Goal: Task Accomplishment & Management: Manage account settings

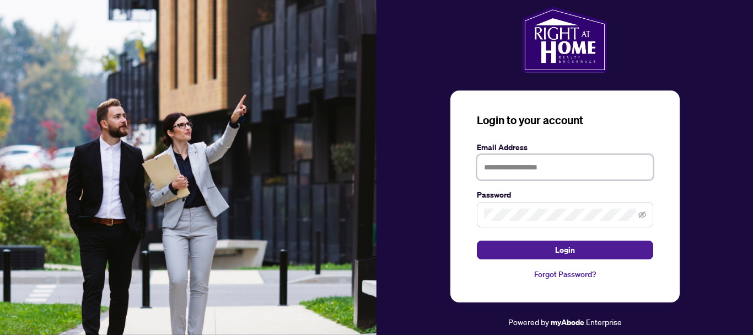
click at [497, 166] on input "text" at bounding box center [565, 166] width 176 height 25
type input "*"
type input "**********"
click at [496, 206] on span at bounding box center [565, 214] width 176 height 25
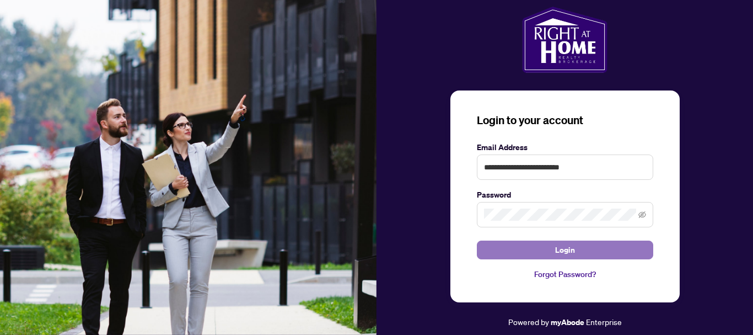
click at [567, 253] on span "Login" at bounding box center [565, 250] width 20 height 18
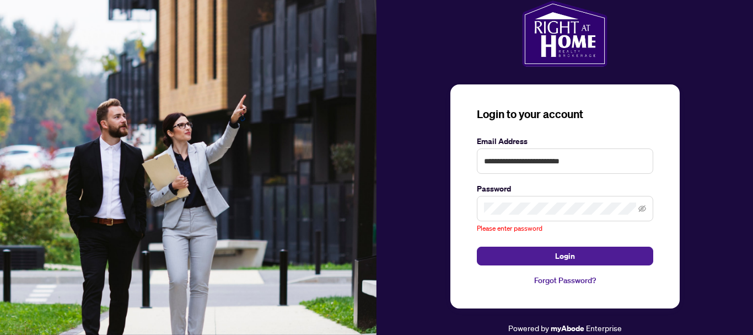
click at [573, 282] on link "Forgot Password?" at bounding box center [565, 280] width 176 height 12
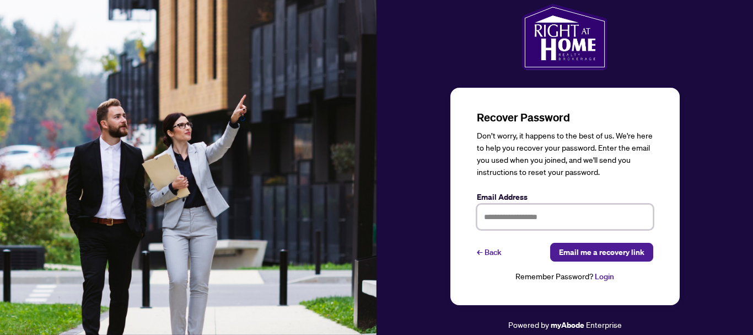
click at [496, 220] on input "text" at bounding box center [565, 216] width 176 height 25
type input "**********"
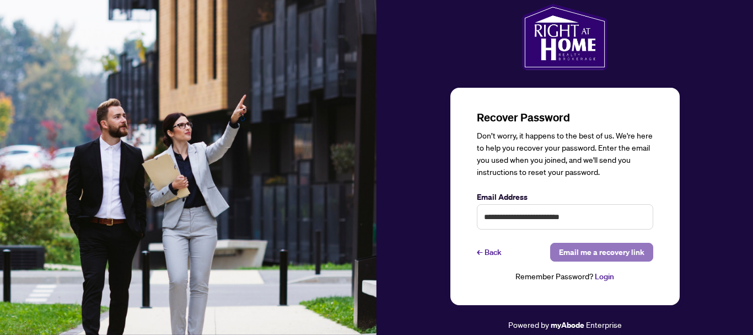
click at [600, 254] on span "Email me a recovery link" at bounding box center [601, 252] width 85 height 18
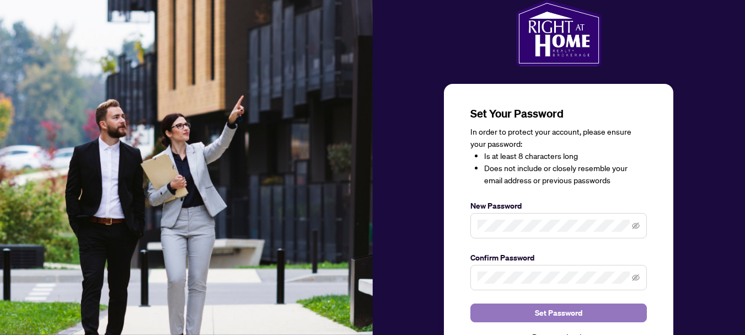
click at [565, 313] on span "Set Password" at bounding box center [558, 313] width 47 height 18
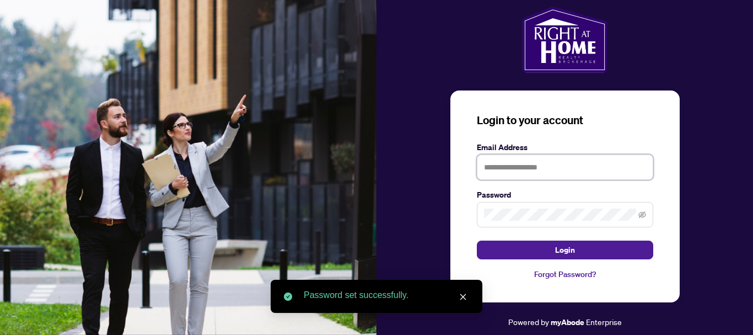
type input "**********"
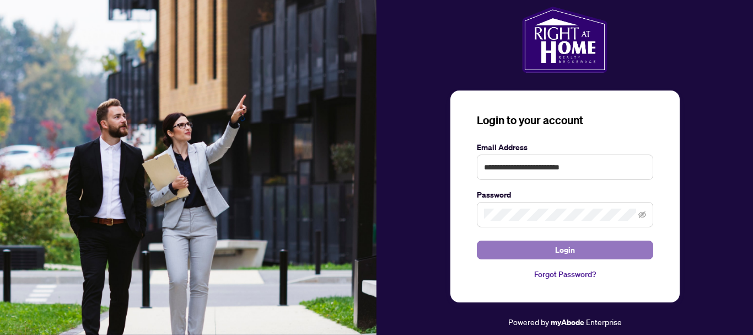
click at [566, 253] on span "Login" at bounding box center [565, 250] width 20 height 18
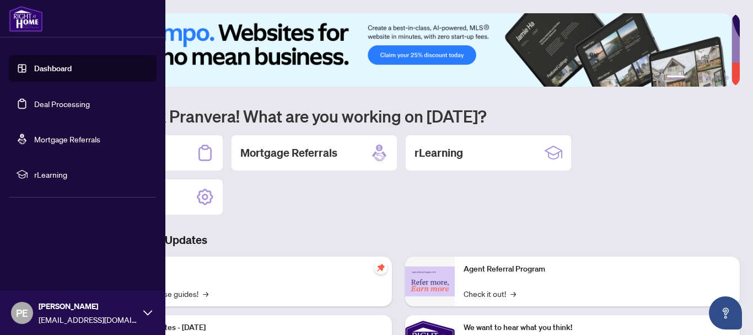
click at [61, 102] on link "Deal Processing" at bounding box center [62, 104] width 56 height 10
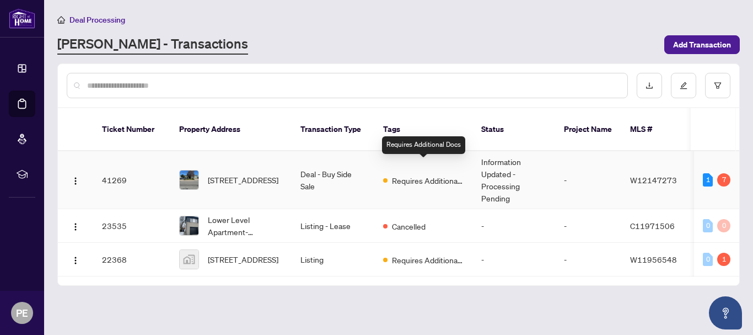
click at [423, 174] on span "Requires Additional Docs" at bounding box center [428, 180] width 72 height 12
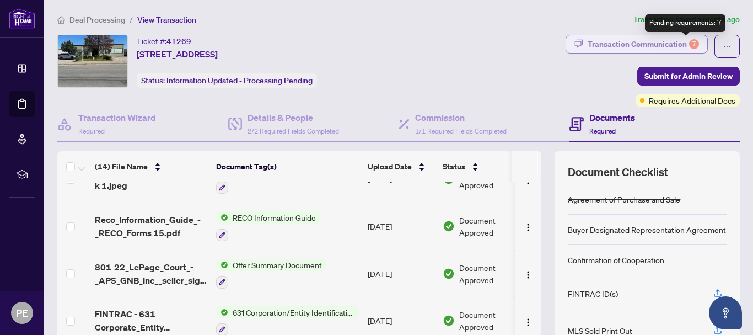
click at [689, 45] on div "7" at bounding box center [694, 44] width 10 height 10
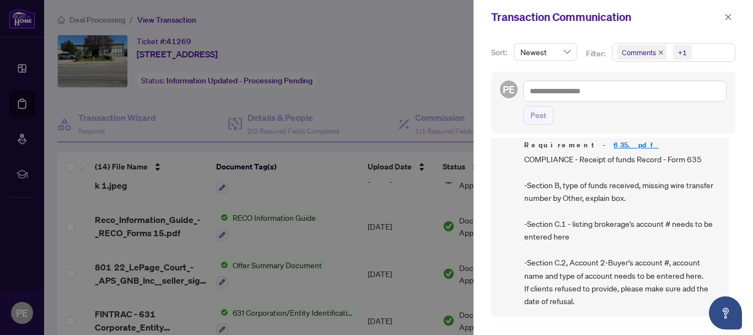
scroll to position [812, 0]
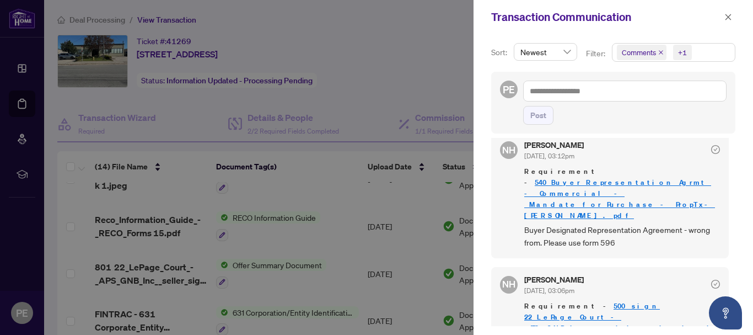
click at [622, 301] on link "500 sign 22_LePage_Court_-_APS_GNB_Inc__seller_signback_-_June_23_ 4.pdf" at bounding box center [622, 322] width 196 height 42
click at [607, 178] on link "540_Buyer_Representation_Agrmt_-_Commercial_-_Mandate_for_Purchase_-_PropTx-ORE…" at bounding box center [619, 199] width 191 height 42
click at [600, 301] on link "500 sign 22_LePage_Court_-_APS_GNB_Inc__seller_signback_-_June_23_ 4.pdf" at bounding box center [622, 322] width 196 height 42
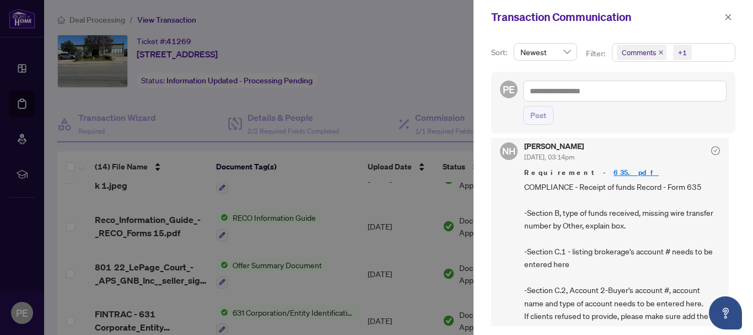
scroll to position [536, 0]
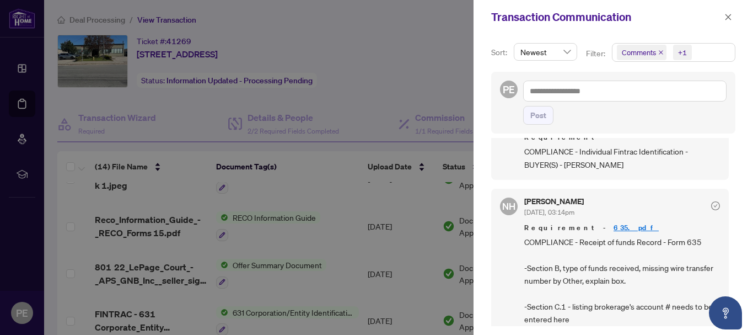
click at [614, 228] on link "635.pdf" at bounding box center [636, 227] width 45 height 9
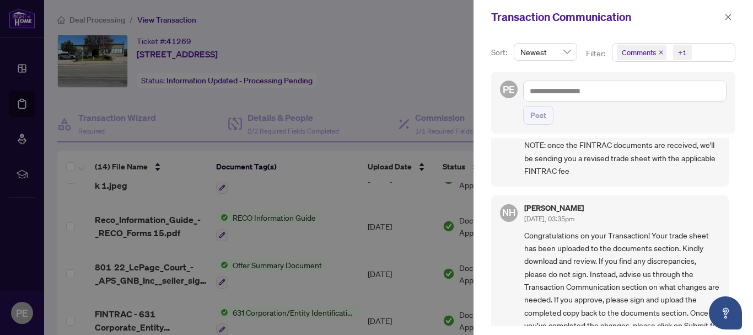
scroll to position [0, 0]
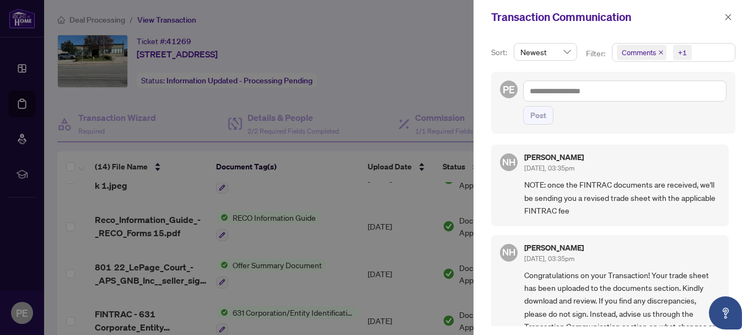
click at [728, 18] on icon "close" at bounding box center [729, 17] width 8 height 8
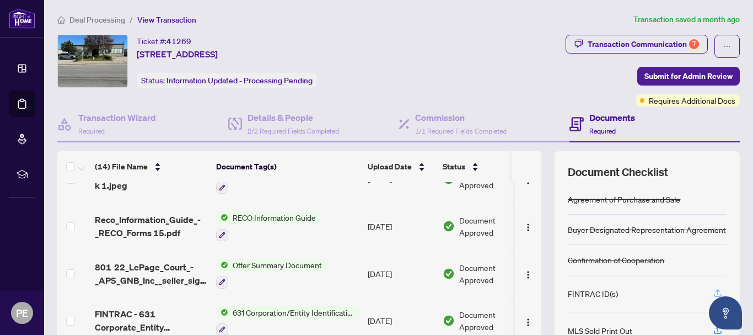
click at [714, 293] on icon "button" at bounding box center [718, 293] width 10 height 10
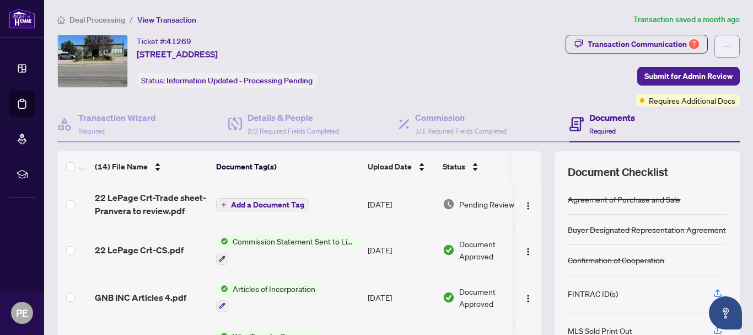
click at [723, 44] on icon "ellipsis" at bounding box center [727, 46] width 8 height 8
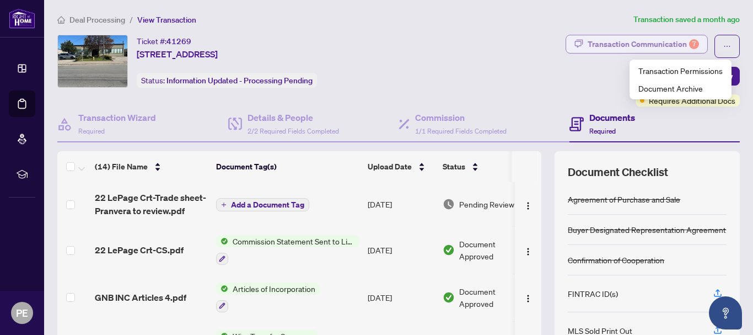
click at [588, 36] on div "Transaction Communication 7" at bounding box center [643, 44] width 111 height 18
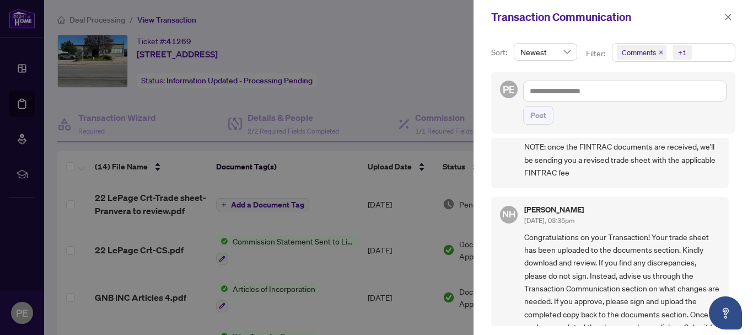
scroll to position [55, 0]
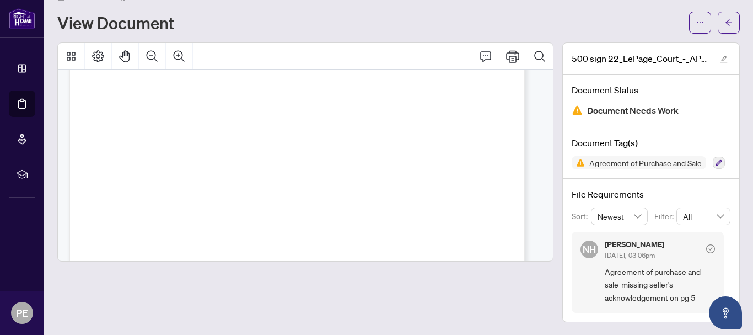
scroll to position [6479, 0]
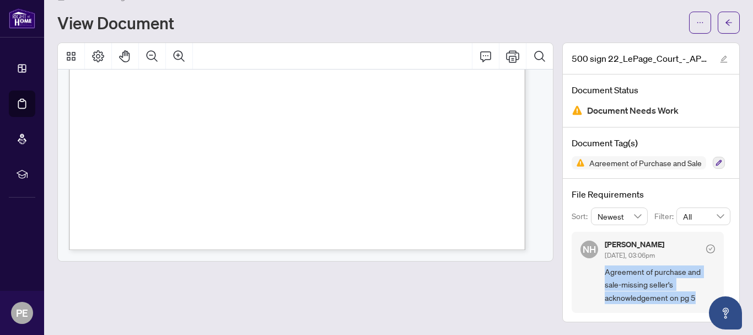
drag, startPoint x: 597, startPoint y: 272, endPoint x: 698, endPoint y: 295, distance: 102.9
click at [698, 295] on span "Agreement of purchase and sale-missing seller's acknowledgement on pg 5" at bounding box center [660, 284] width 110 height 39
copy span "Agreement of purchase and sale-missing seller's acknowledgement on pg 5"
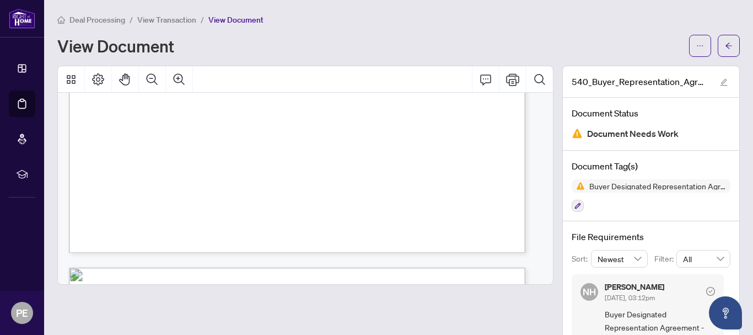
scroll to position [937, 0]
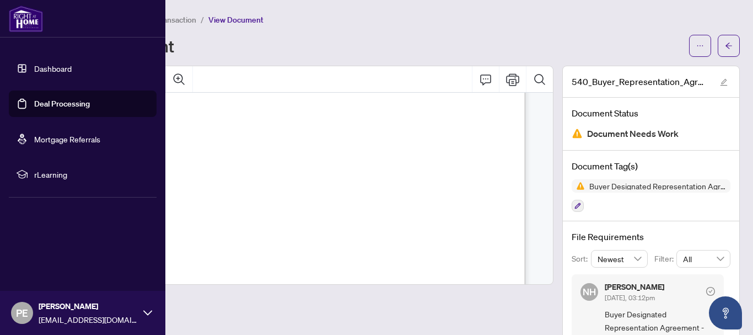
click at [54, 102] on link "Deal Processing" at bounding box center [62, 104] width 56 height 10
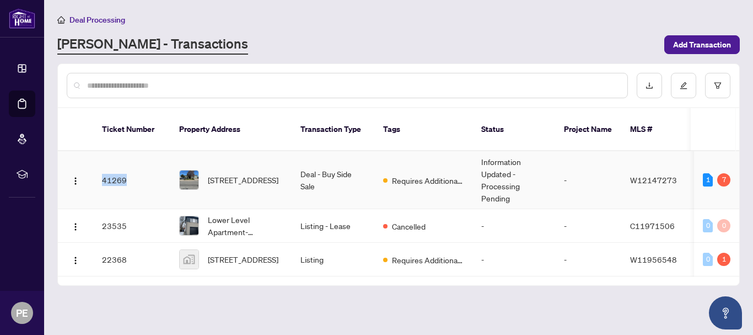
drag, startPoint x: 101, startPoint y: 167, endPoint x: 133, endPoint y: 167, distance: 31.4
click at [133, 167] on td "41269" at bounding box center [131, 180] width 77 height 58
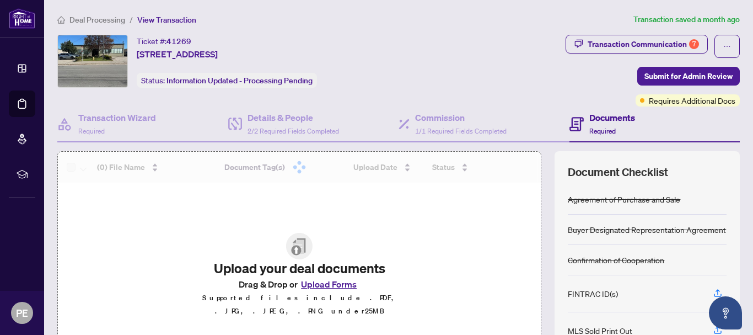
drag, startPoint x: 133, startPoint y: 167, endPoint x: 449, endPoint y: 67, distance: 331.3
click at [453, 66] on div "Transaction Communication 7 Submit for Admin Review Requires Additional Docs" at bounding box center [592, 71] width 297 height 72
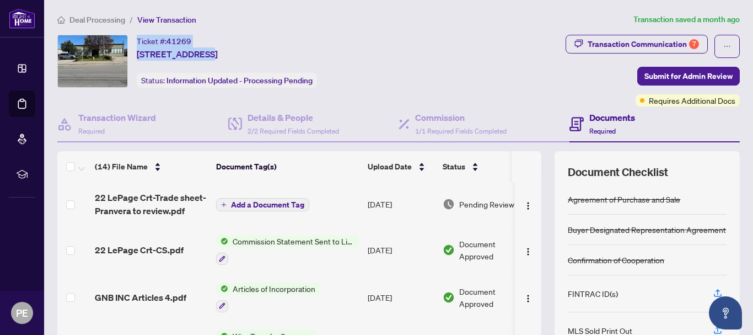
drag, startPoint x: 198, startPoint y: 40, endPoint x: 139, endPoint y: 39, distance: 59.0
click at [139, 39] on div "Ticket #: 41269 22 LePage Crt, Toronto, Ontario M3J 1Z9, Canada" at bounding box center [177, 48] width 81 height 26
click at [337, 51] on div "Ticket #: 41269 22 LePage Crt, Toronto, Ontario M3J 1Z9, Canada Status: Informa…" at bounding box center [248, 61] width 382 height 53
drag, startPoint x: 339, startPoint y: 51, endPoint x: 131, endPoint y: 46, distance: 208.0
click at [131, 46] on div "Ticket #: 41269 22 LePage Crt, Toronto, Ontario M3J 1Z9, Canada Status: Informa…" at bounding box center [248, 61] width 382 height 53
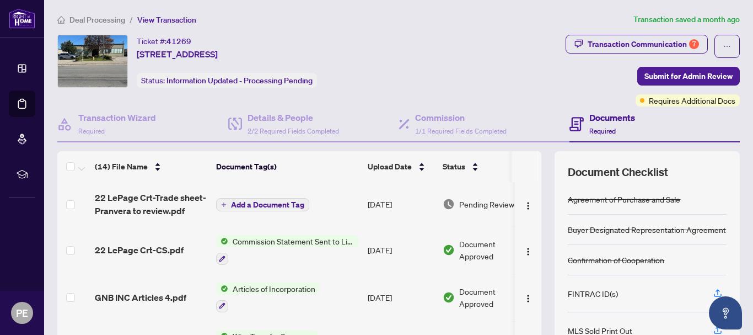
copy div "Ticket #: 41269 22 LePage Crt, Toronto, Ontario M3J 1Z9, Canada"
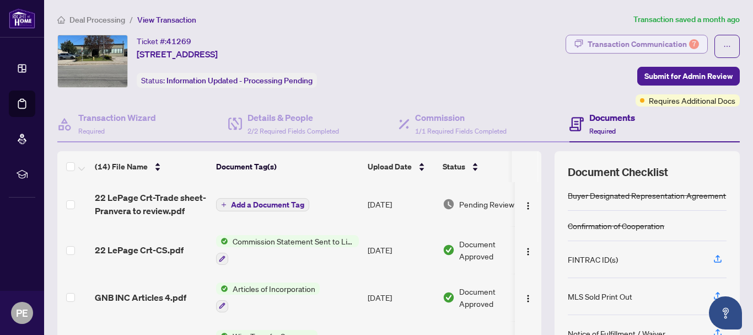
click at [609, 45] on div "Transaction Communication 7" at bounding box center [643, 44] width 111 height 18
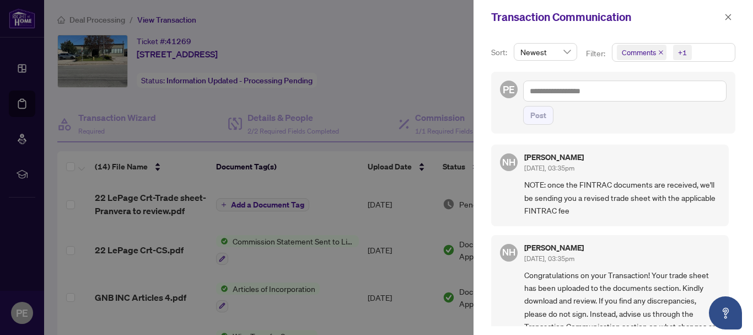
drag, startPoint x: 730, startPoint y: 21, endPoint x: 595, endPoint y: 102, distance: 157.5
click at [729, 21] on icon "close" at bounding box center [729, 17] width 8 height 8
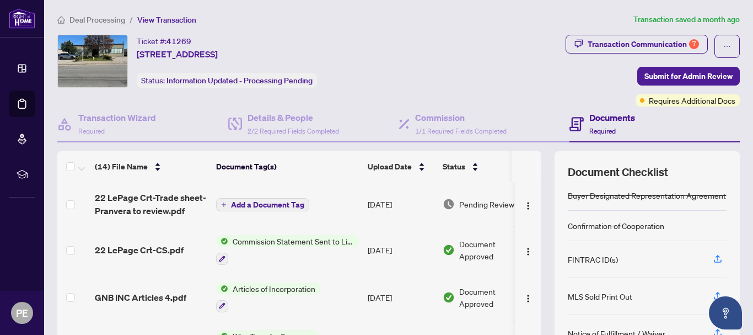
click at [297, 242] on span "Commission Statement Sent to Listing Brokerage" at bounding box center [293, 241] width 131 height 12
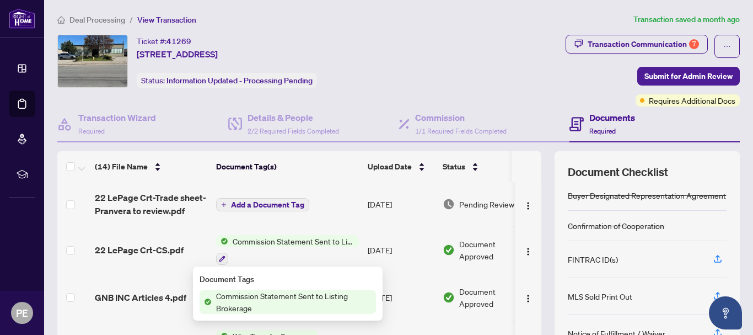
click at [244, 299] on span "Commission Statement Sent to Listing Brokerage" at bounding box center [294, 301] width 164 height 24
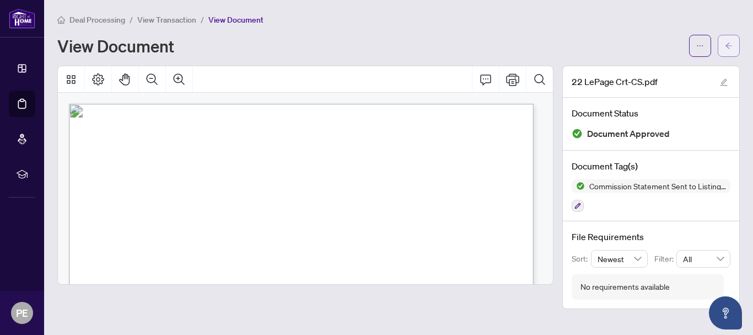
click at [724, 45] on button "button" at bounding box center [729, 46] width 22 height 22
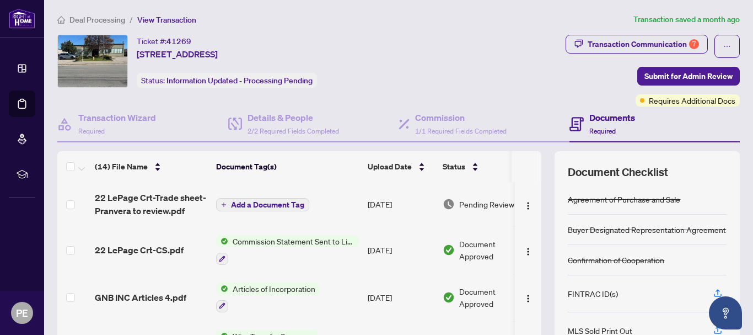
click at [471, 204] on span "Pending Review" at bounding box center [486, 204] width 55 height 12
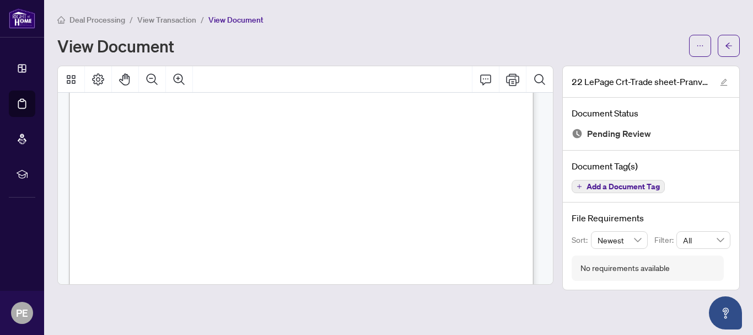
scroll to position [212, 0]
click at [421, 260] on div "Page 1" at bounding box center [389, 306] width 640 height 829
drag, startPoint x: 433, startPoint y: 260, endPoint x: 422, endPoint y: 281, distance: 23.4
click at [422, 281] on div "Page 1" at bounding box center [389, 306] width 640 height 829
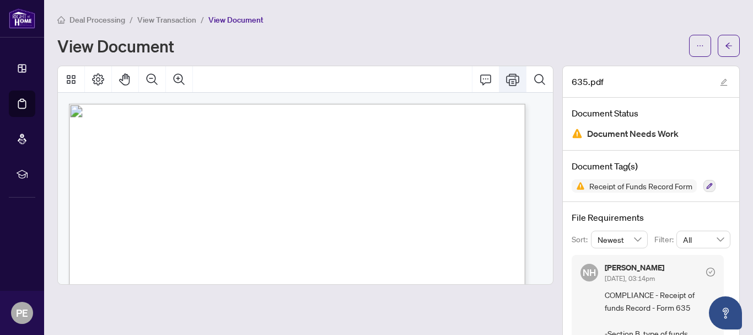
click at [508, 77] on icon "Print" at bounding box center [512, 79] width 13 height 13
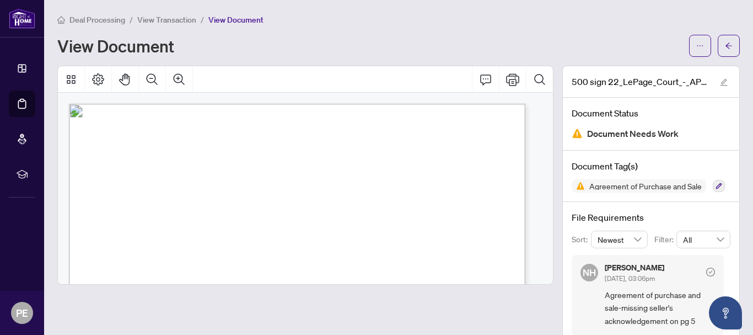
scroll to position [23, 0]
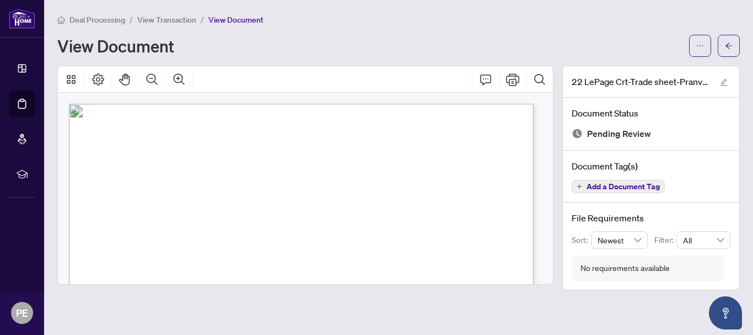
scroll to position [212, 0]
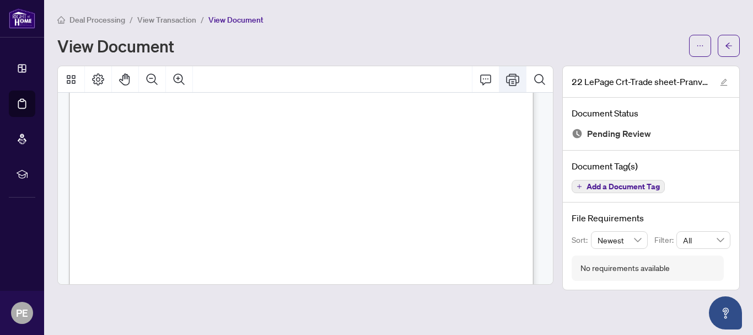
click at [508, 79] on icon "Print" at bounding box center [512, 79] width 13 height 13
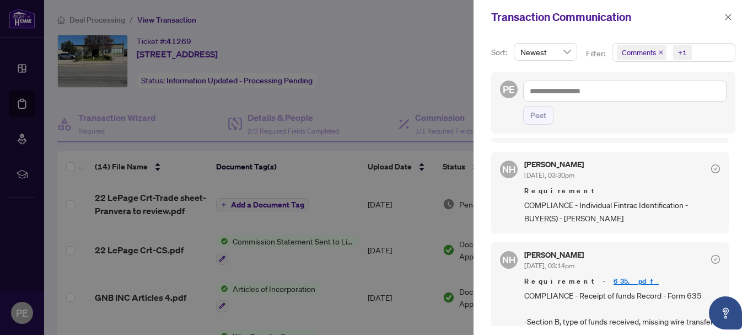
scroll to position [496, 0]
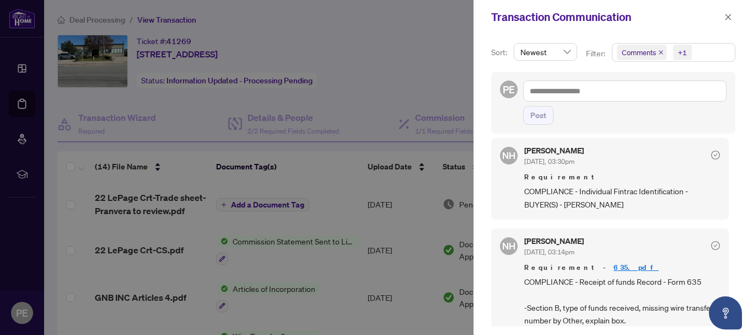
drag, startPoint x: 730, startPoint y: 17, endPoint x: 628, endPoint y: 92, distance: 126.6
click at [731, 17] on icon "close" at bounding box center [729, 17] width 8 height 8
